Goal: Communication & Community: Answer question/provide support

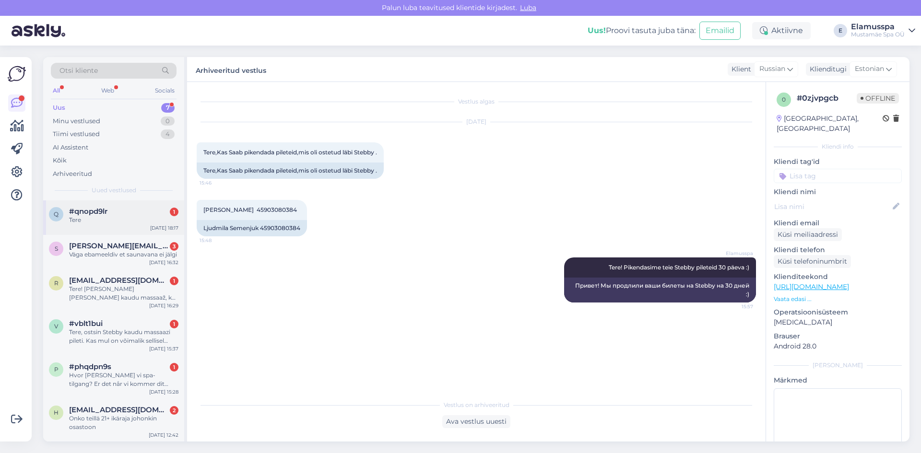
click at [123, 226] on div "q #qnopd9lr 1 Tere [DATE] 18:17" at bounding box center [113, 217] width 141 height 35
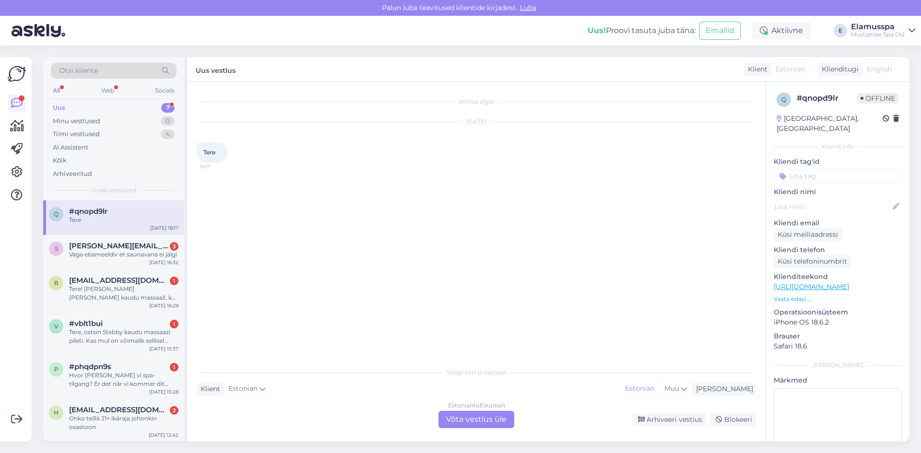
click at [495, 426] on div "Estonian to Estonian Võta vestlus üle" at bounding box center [476, 419] width 76 height 17
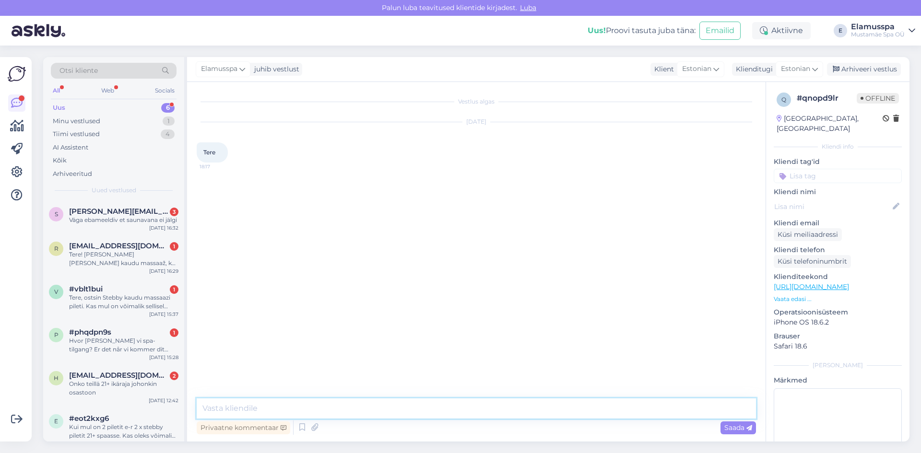
click at [494, 417] on textarea at bounding box center [476, 409] width 559 height 20
type textarea "Tere! Kuidas saame teid aidata?"
click at [108, 224] on div "Väga ebameeldiv et saunavana ei jälgi" at bounding box center [123, 220] width 109 height 9
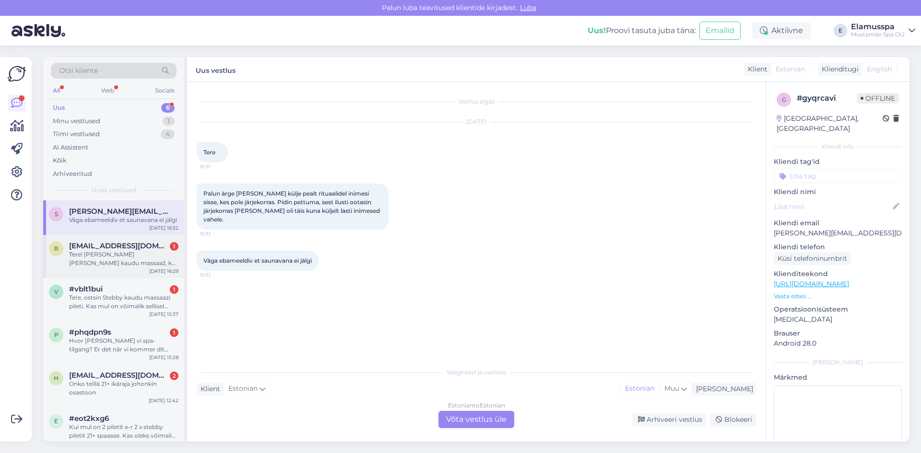
click at [108, 268] on div "Tere! [PERSON_NAME] [PERSON_NAME] kaudu massaaž, kas on oluline kes teenuse saa…" at bounding box center [123, 258] width 109 height 17
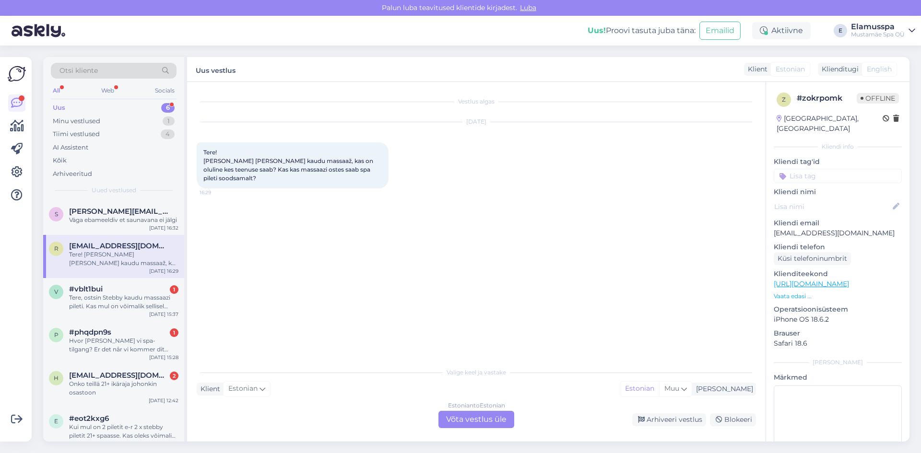
click at [483, 421] on div "Estonian to Estonian Võta vestlus üle" at bounding box center [476, 419] width 76 height 17
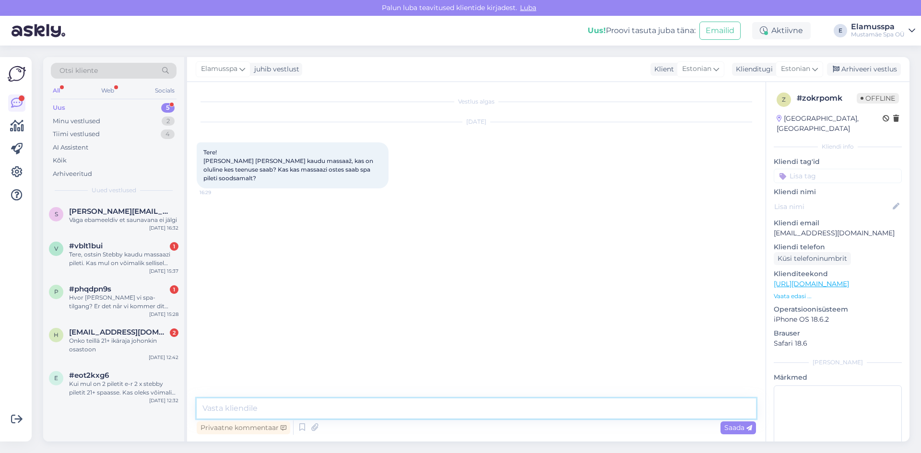
click at [482, 416] on textarea at bounding box center [476, 409] width 559 height 20
drag, startPoint x: 249, startPoint y: 411, endPoint x: 375, endPoint y: 409, distance: 125.7
click at [375, 409] on textarea "Tere! Stebbyst massaaži ostes peab see isik" at bounding box center [476, 409] width 559 height 20
drag, startPoint x: 469, startPoint y: 410, endPoint x: 414, endPoint y: 407, distance: 54.7
click at [414, 407] on textarea "Tere! Stebby on siiski mõeldud isiklikuks kasutamiseks. Massaaži ostes mis on p…" at bounding box center [476, 409] width 559 height 20
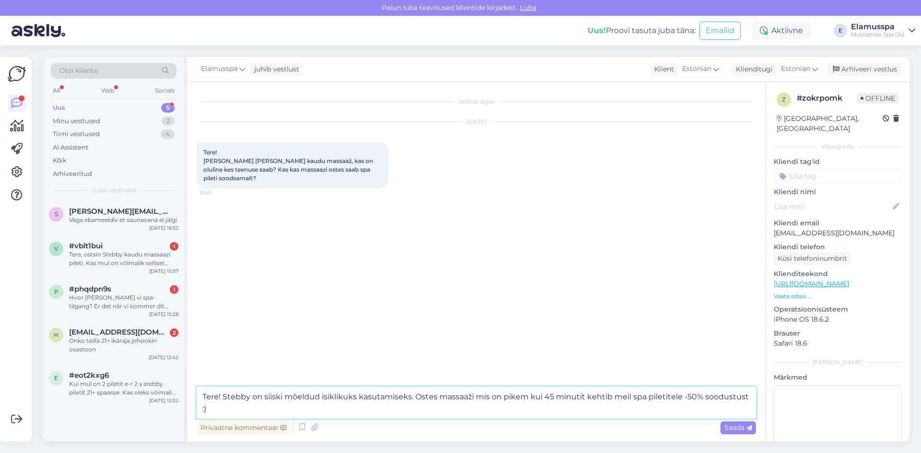
click at [414, 407] on textarea "Tere! Stebby on siiski mõeldud isiklikuks kasutamiseks. Ostes massaaži mis on p…" at bounding box center [476, 403] width 559 height 32
click at [745, 397] on textarea "Tere! Stebby on siiski mõeldud isiklikuks kasutamiseks. Ostes massaaži mis on p…" at bounding box center [476, 403] width 559 height 32
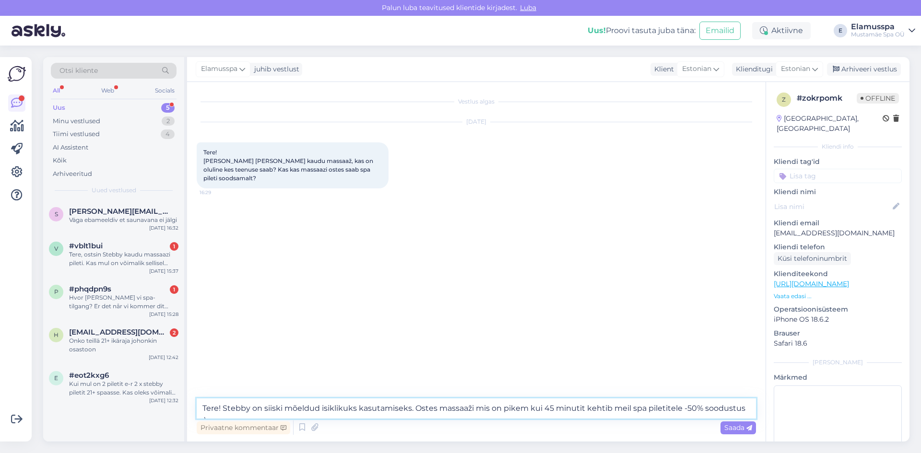
click at [679, 411] on textarea "Tere! Stebby on siiski mõeldud isiklikuks kasutamiseks. Ostes massaaži mis on p…" at bounding box center [476, 409] width 559 height 20
type textarea "Tere! Stebby on siiski mõeldud isiklikuks kasutamiseks. Ostes massaaži mis on p…"
click at [739, 429] on span "Saada" at bounding box center [738, 427] width 28 height 9
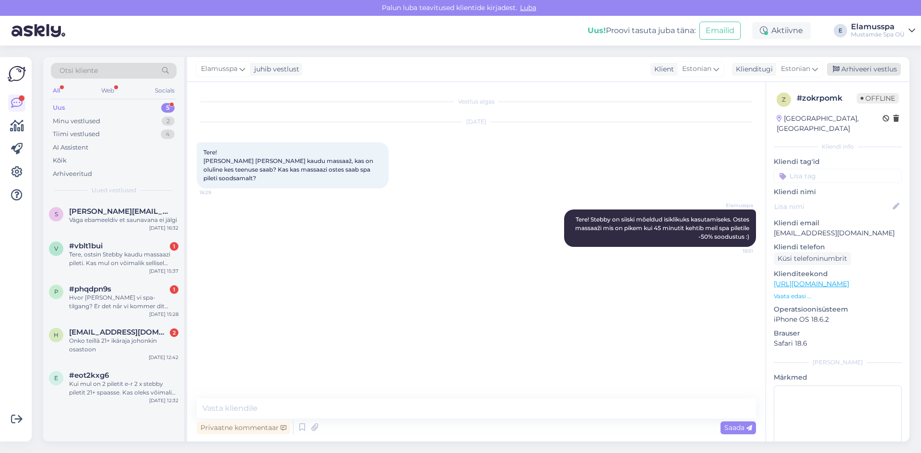
click at [851, 69] on div "Arhiveeri vestlus" at bounding box center [864, 69] width 74 height 13
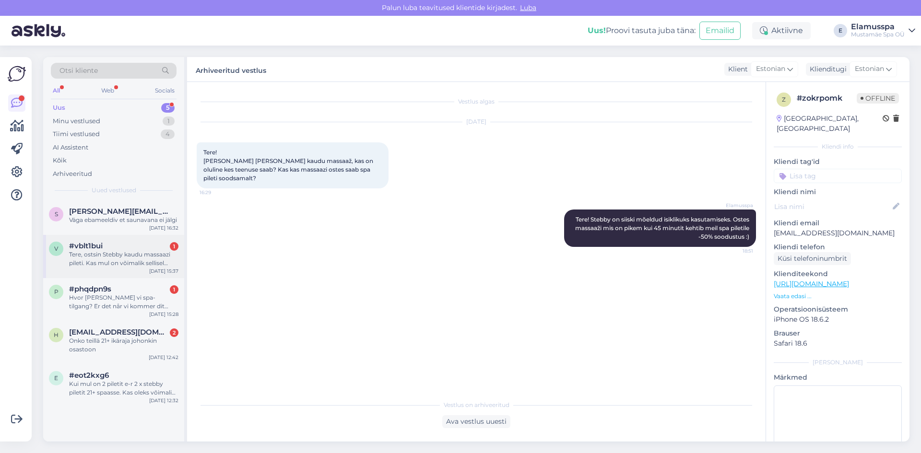
click at [135, 278] on div "v #vblt1bui 1 Tere, ostsin Stebby kaudu massaazi pileti. Kas mul on võimalik se…" at bounding box center [113, 256] width 141 height 43
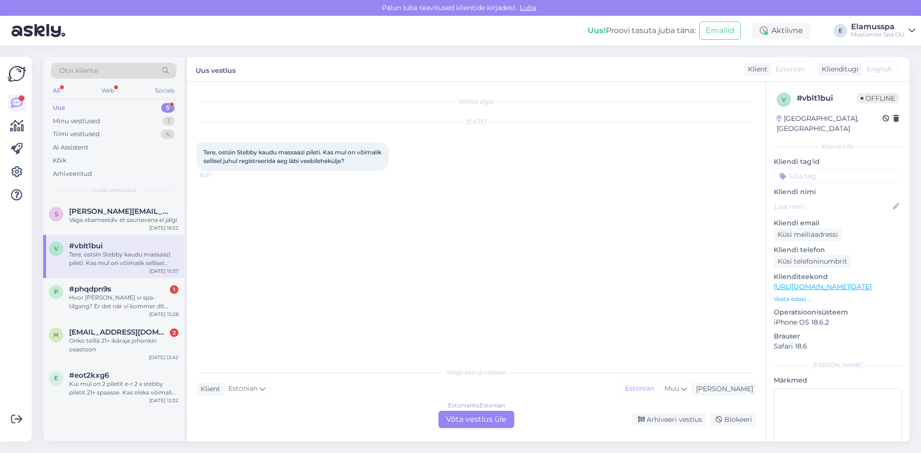
click at [477, 414] on div "Estonian to Estonian Võta vestlus üle" at bounding box center [476, 419] width 76 height 17
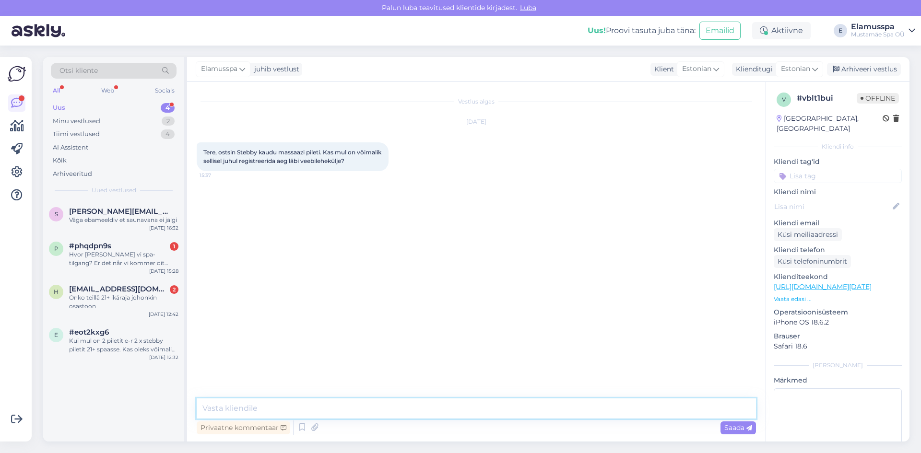
click at [475, 412] on textarea at bounding box center [476, 409] width 559 height 20
drag, startPoint x: 405, startPoint y: 414, endPoint x: 227, endPoint y: 393, distance: 178.7
click at [227, 393] on div "Vestlus algas [DATE] Tere, ostsin Stebby kaudu massaazi pileti. Kas mul on võim…" at bounding box center [476, 262] width 578 height 360
drag, startPoint x: 572, startPoint y: 412, endPoint x: 516, endPoint y: 413, distance: 55.2
click at [516, 413] on textarea "Tere! Kahjuks veebist regristeerides nõuab ta broneeringu kinnituseks maskmist.…" at bounding box center [476, 409] width 559 height 20
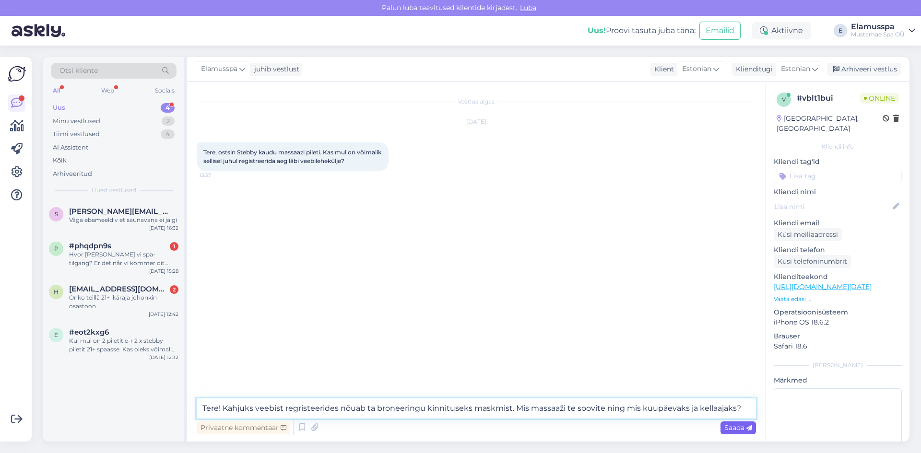
type textarea "Tere! Kahjuks veebist regristeerides nõuab ta broneeringu kinnituseks maskmist.…"
click at [739, 425] on span "Saada" at bounding box center [738, 427] width 28 height 9
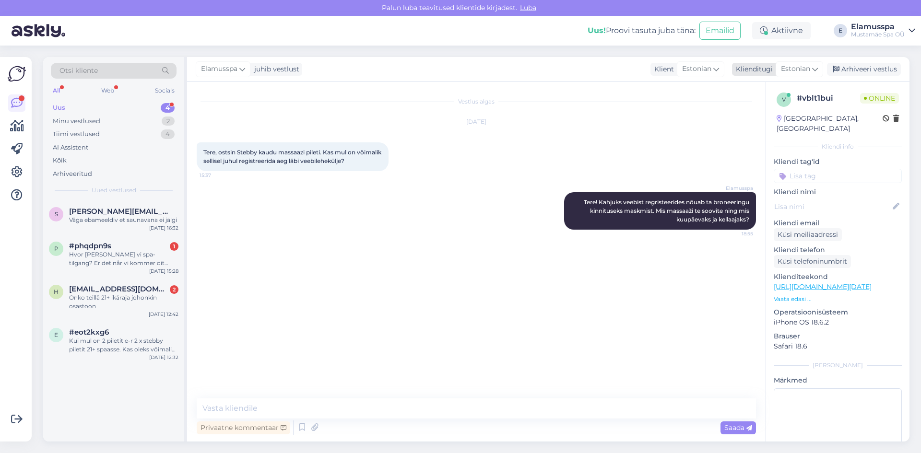
drag, startPoint x: 858, startPoint y: 67, endPoint x: 848, endPoint y: 75, distance: 13.6
click at [858, 67] on div "Arhiveeri vestlus" at bounding box center [864, 69] width 74 height 13
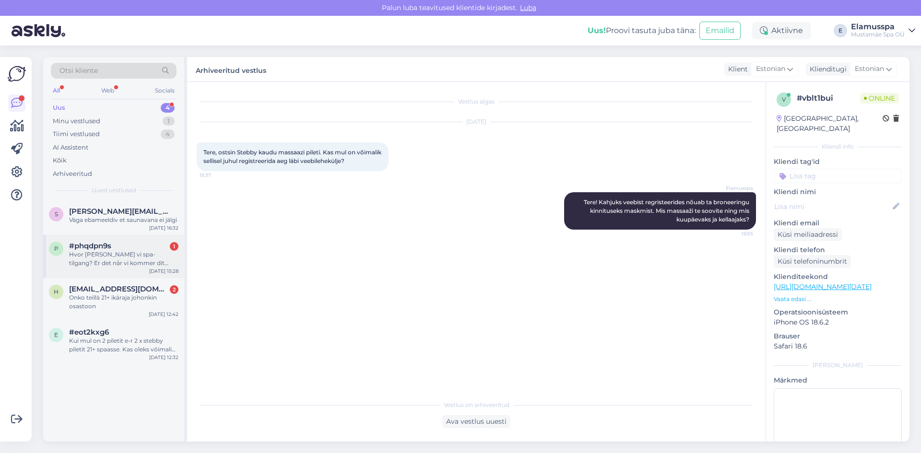
click at [129, 268] on div "Hvor [PERSON_NAME] vi spa-tilgang? Er det når vi kommer dit [PERSON_NAME] kjøpe…" at bounding box center [123, 258] width 109 height 17
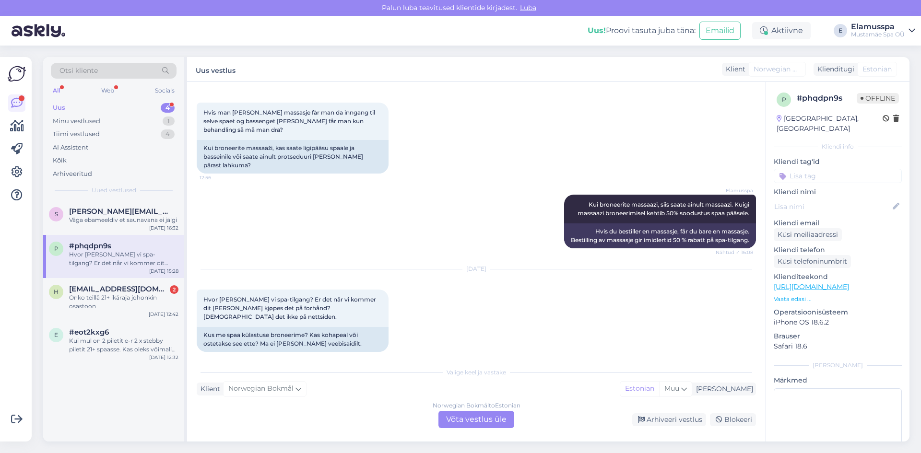
click at [478, 415] on div "Norwegian Bokmål to Estonian Võta vestlus üle" at bounding box center [476, 419] width 76 height 17
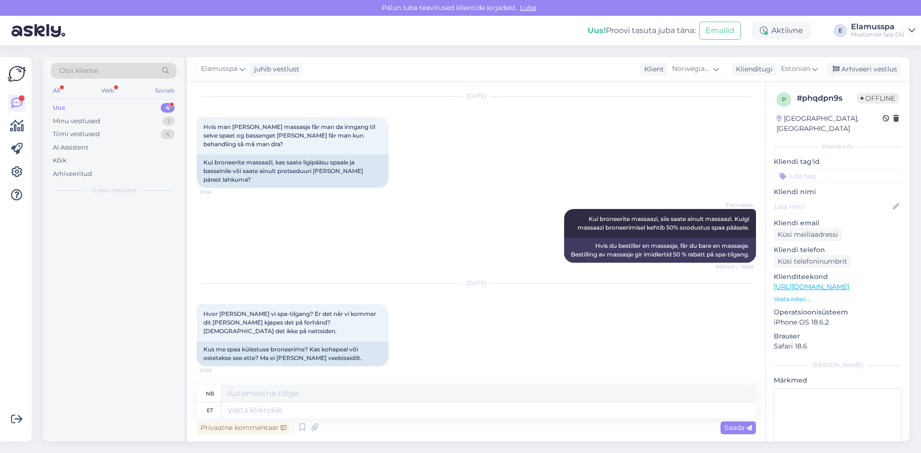
scroll to position [17, 0]
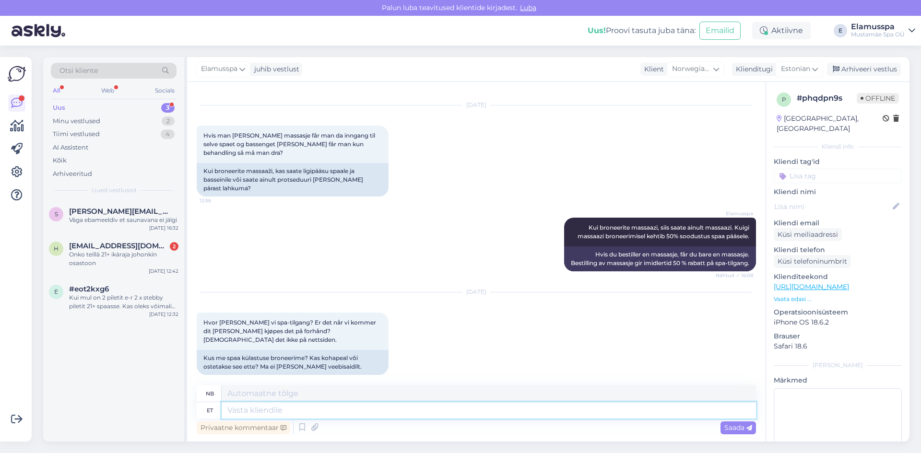
click at [478, 415] on textarea at bounding box center [489, 410] width 534 height 16
type textarea "Tere!"
type textarea "Hallo!"
type textarea "Tere! Spa k"
type textarea "Hallo! Spa"
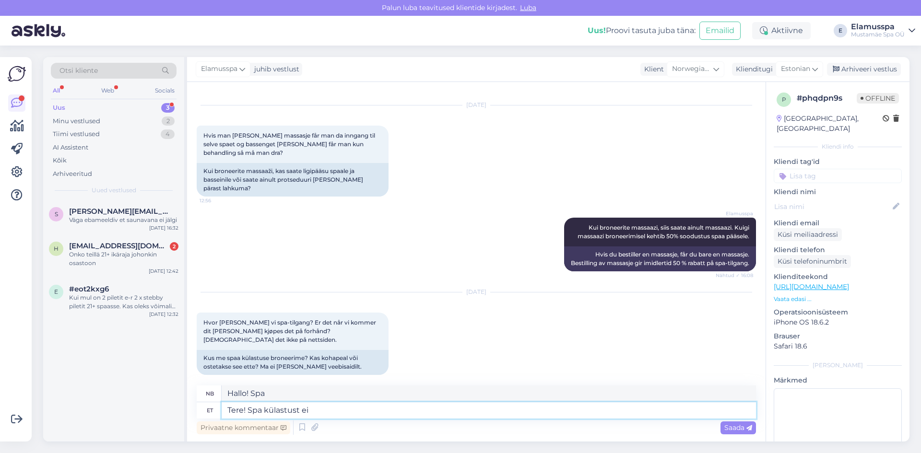
type textarea "Tere! Spa külastust ei"
type textarea "Hallo! Spa-besøk"
type textarea "Tere! Spa külastust ei pe"
type textarea "Hallo! Ingen spa-besøk"
type textarea "Tere! Spa külastust ei pea"
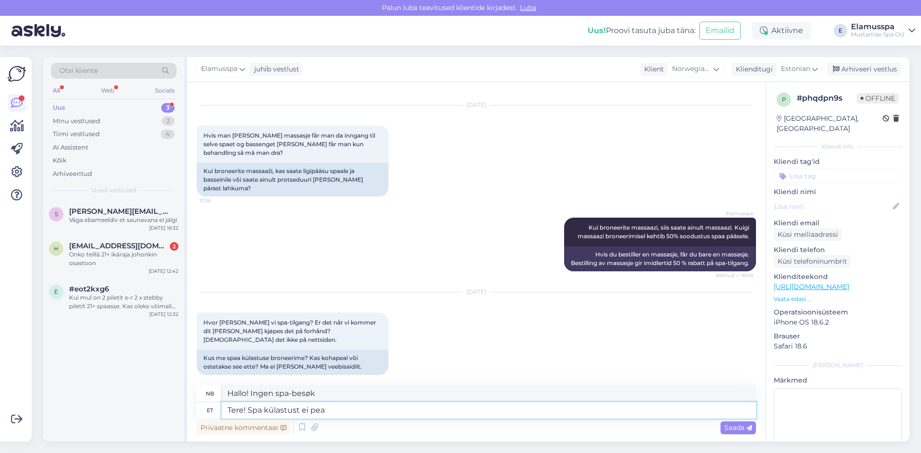
type textarea "Hallo! Du trenger ikke å besøke spaet"
type textarea "Tere! Spa külastust ei pea br"
type textarea "Hallo! Spa-besøk er ikke nødvendig."
type textarea "Tere! Spa külastust ei pea br"
